Goal: Task Accomplishment & Management: Manage account settings

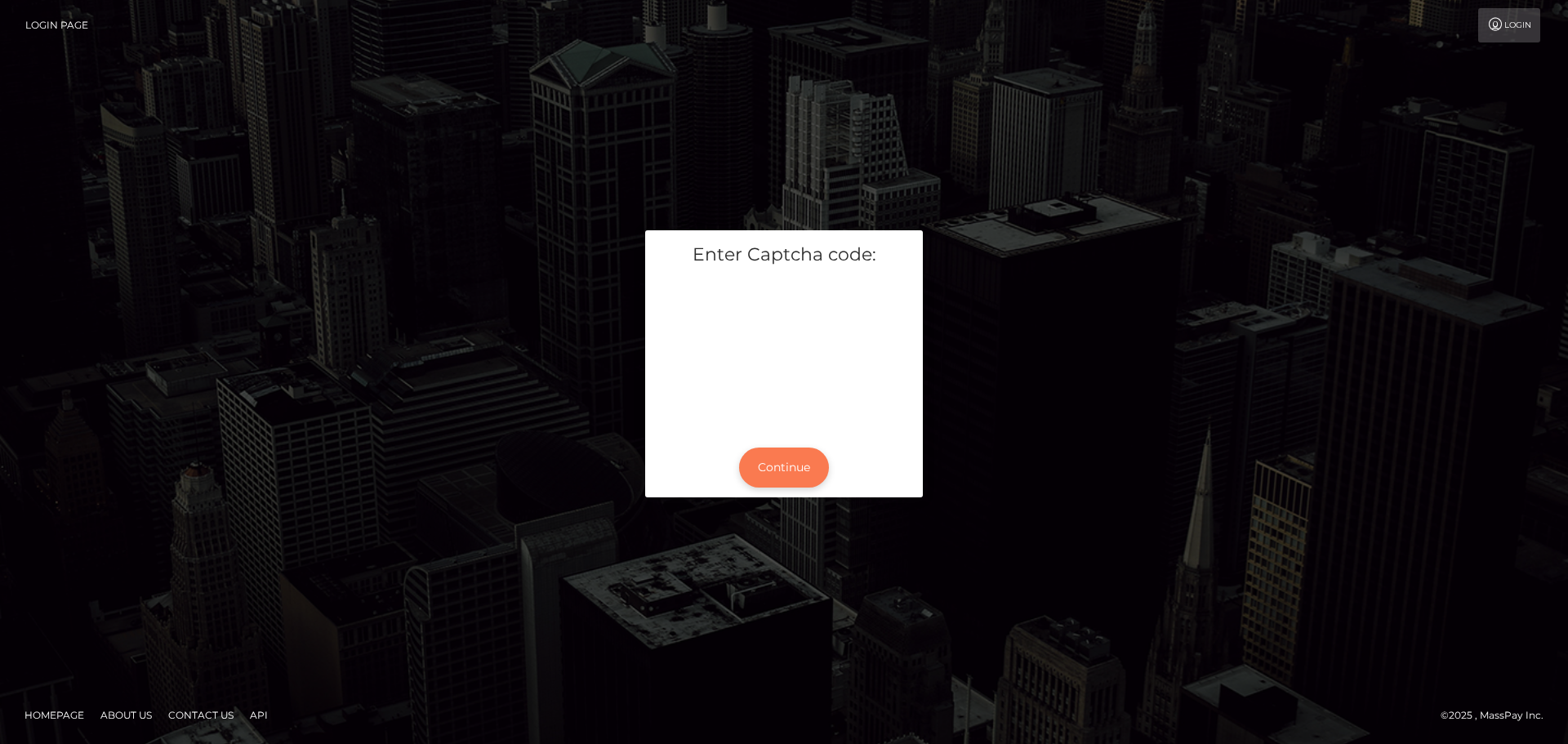
click at [761, 457] on button "Continue" at bounding box center [784, 467] width 90 height 40
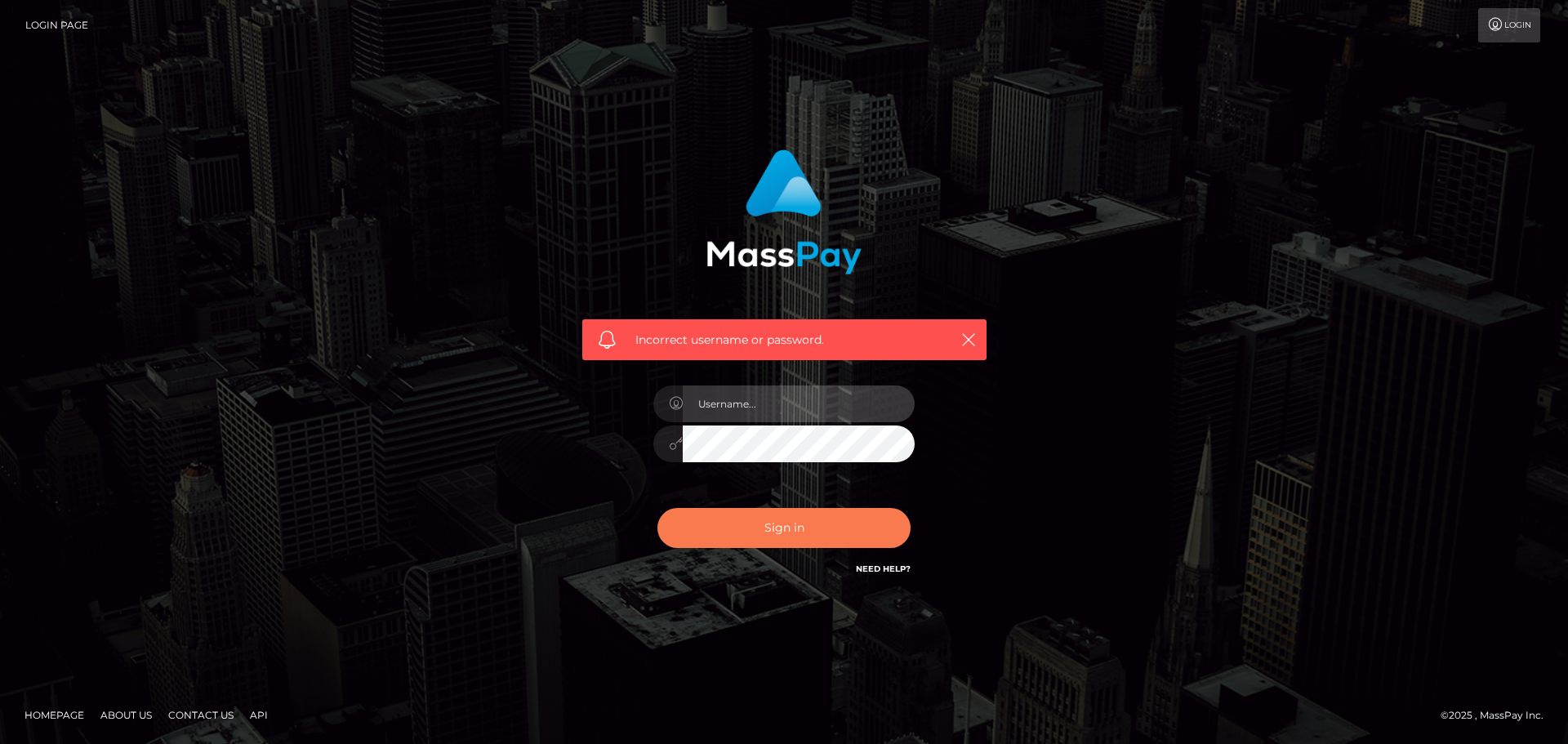
type input "hello.feetfinder"
click at [788, 523] on button "Sign in" at bounding box center [784, 528] width 253 height 40
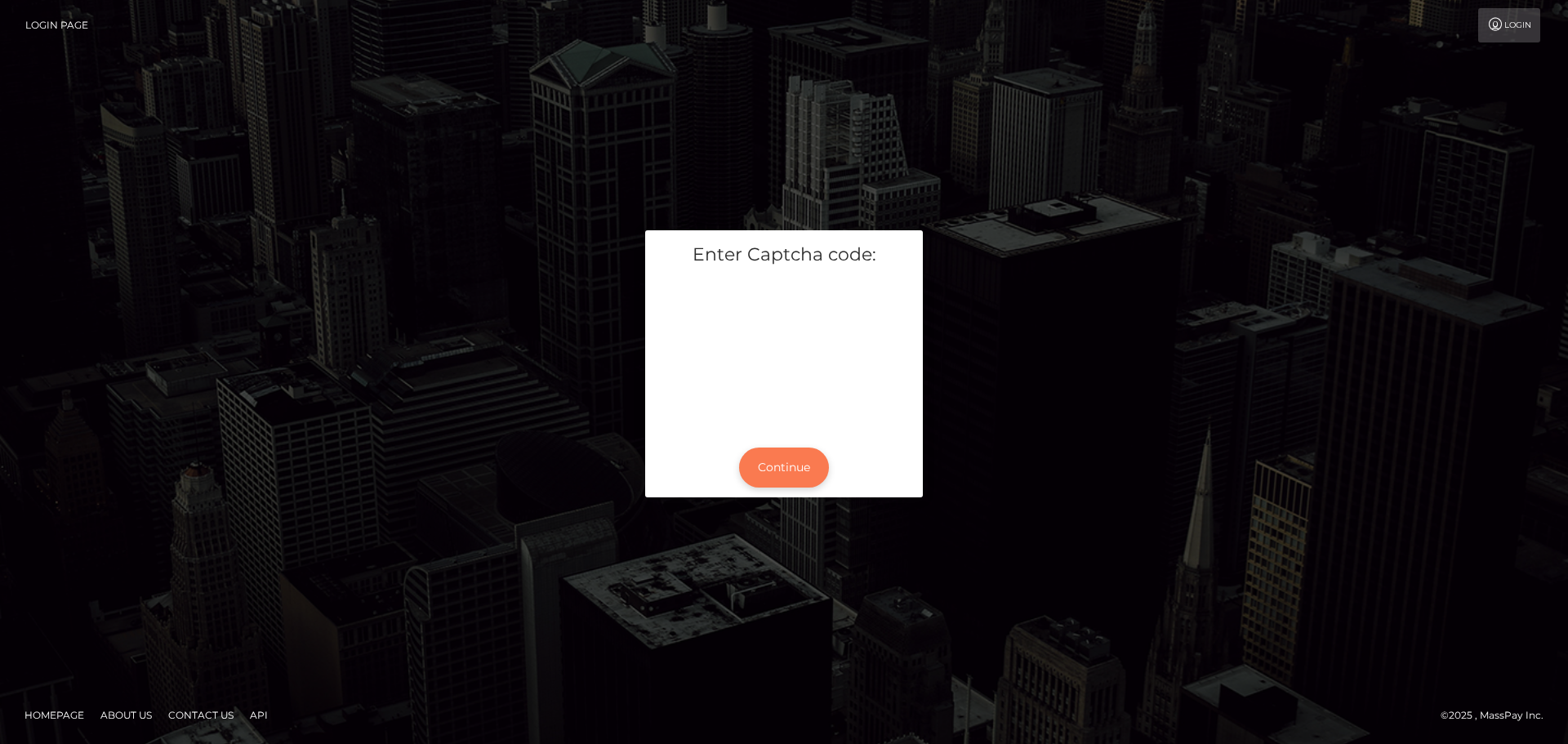
click at [774, 466] on button "Continue" at bounding box center [784, 467] width 90 height 40
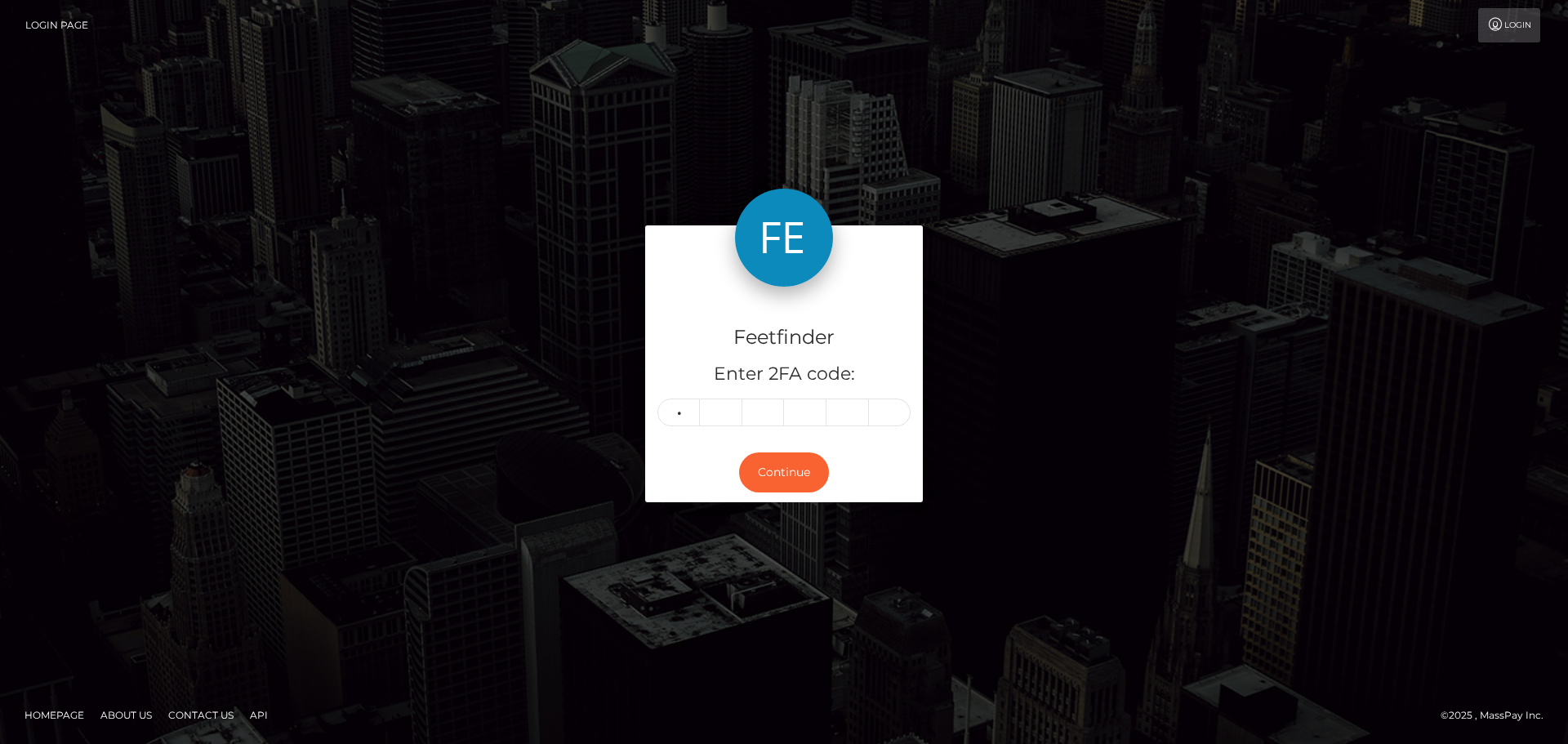
type input "6"
type input "0"
type input "6"
type input "1"
type input "9"
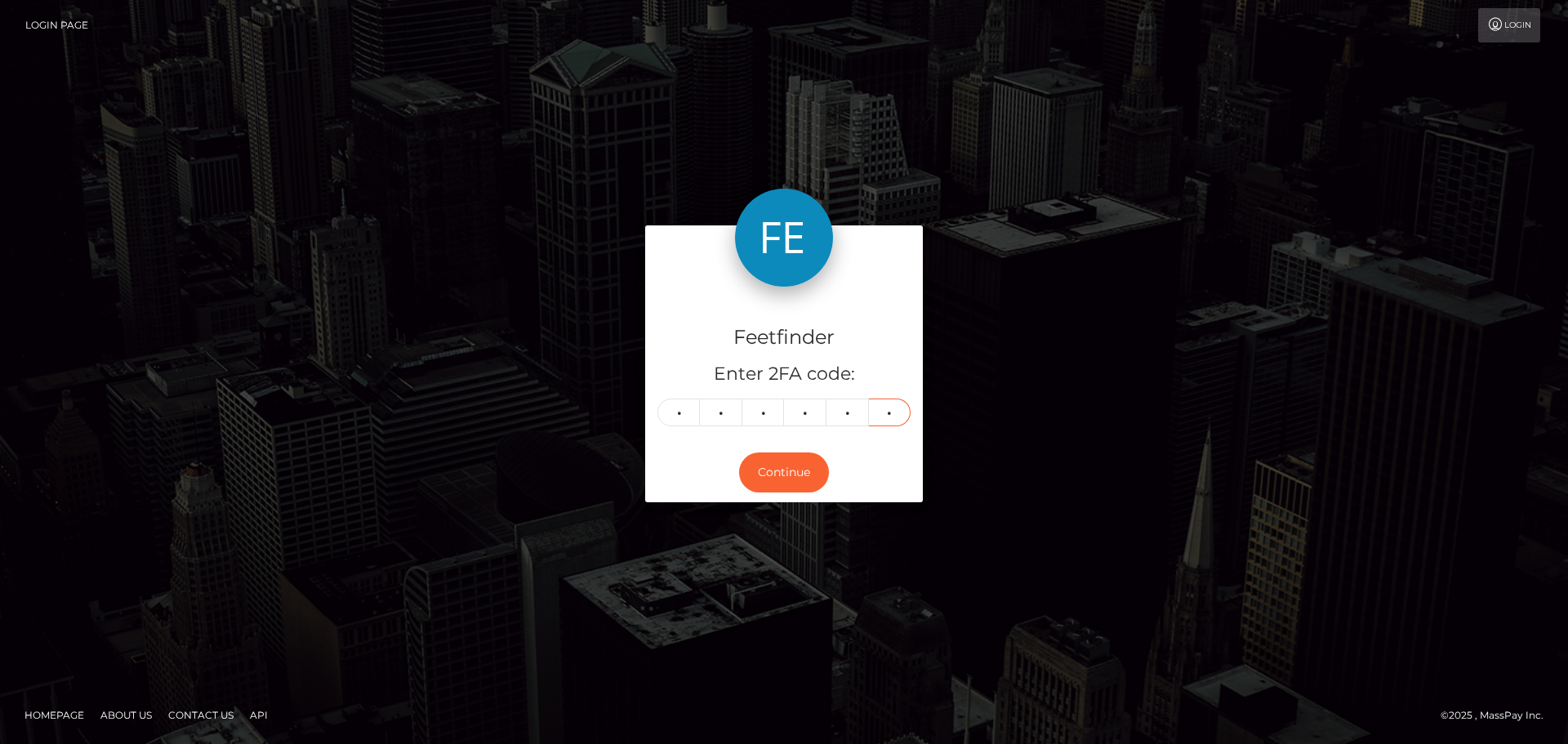
type input "5"
click at [777, 494] on div "Continue" at bounding box center [783, 472] width 278 height 60
click at [819, 471] on button "Continue" at bounding box center [784, 472] width 90 height 40
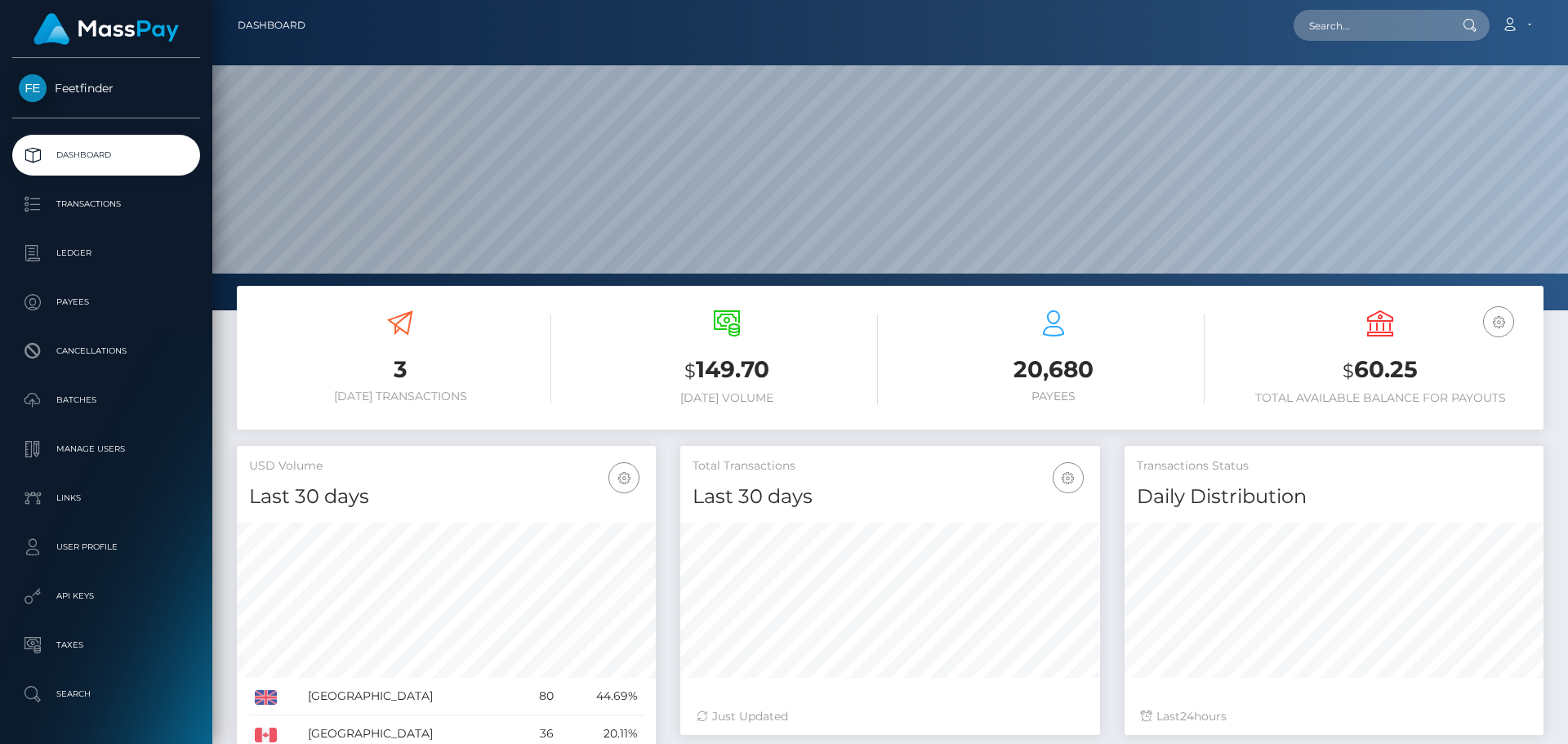
scroll to position [289, 420]
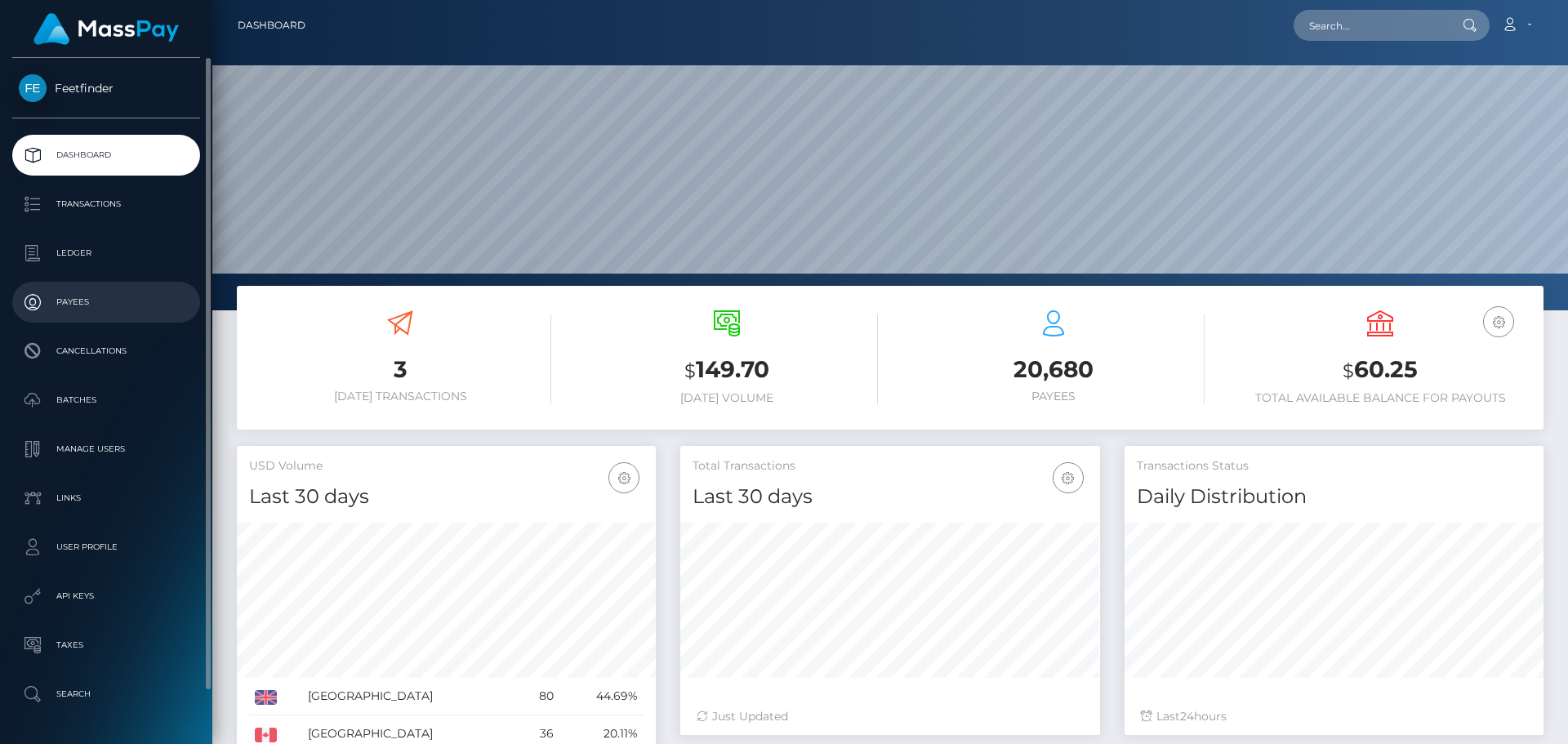
click at [64, 293] on p "Payees" at bounding box center [106, 301] width 175 height 25
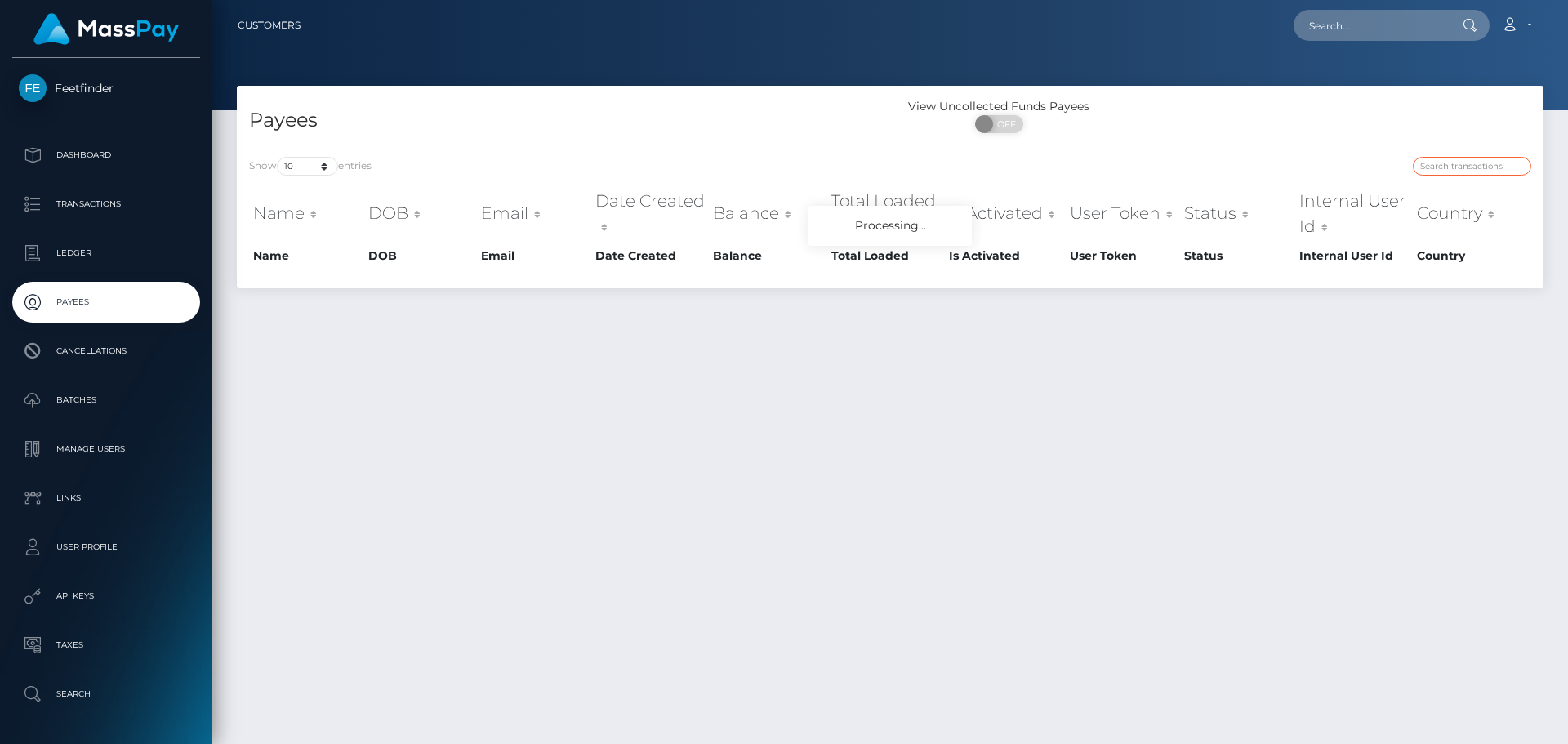
click at [1447, 165] on input "search" at bounding box center [1471, 166] width 118 height 19
paste input "4039c1cd-70b6-11f0-87f1-0266f44cc279"
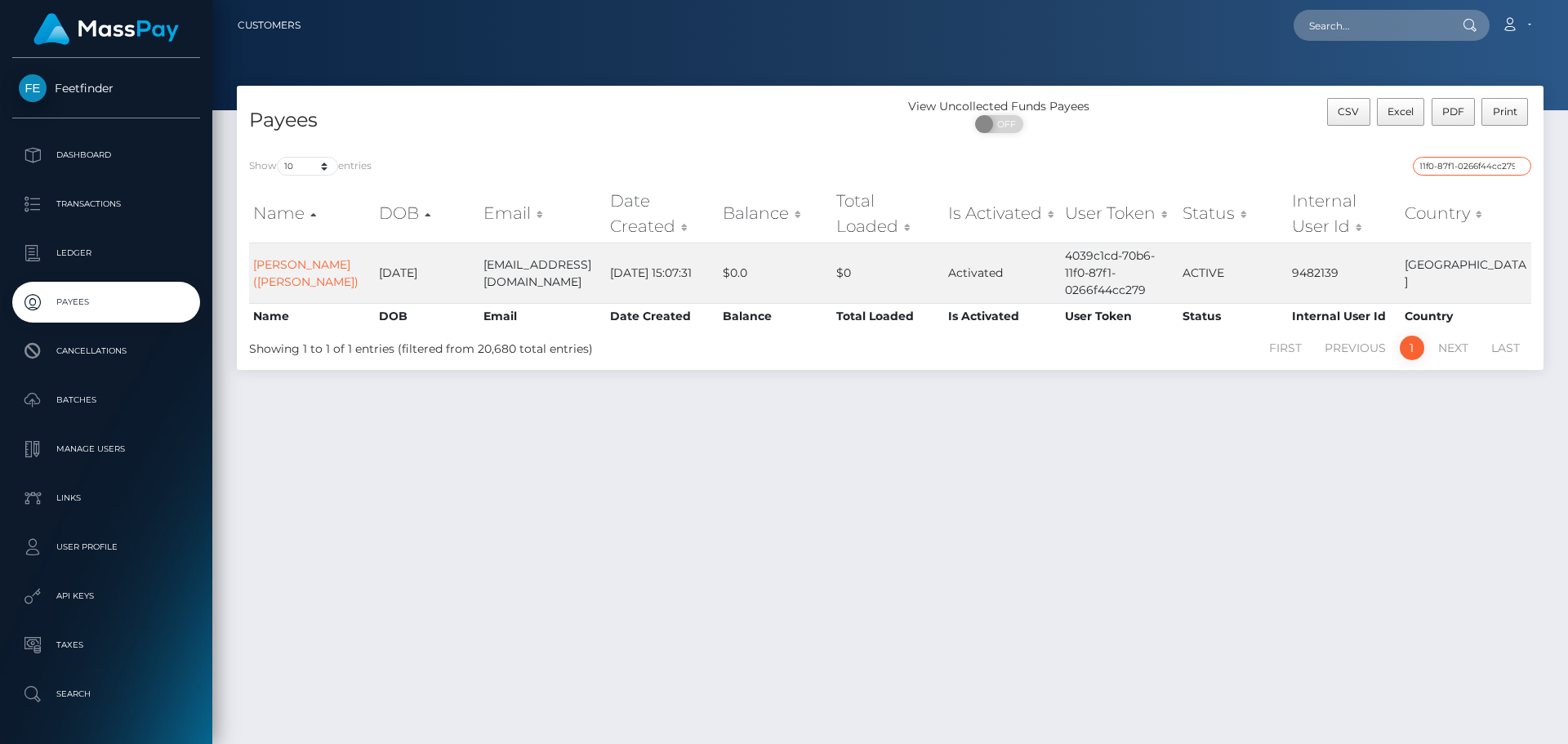
type input "4039c1cd-70b6-11f0-87f1-0266f44cc279"
